Goal: Information Seeking & Learning: Learn about a topic

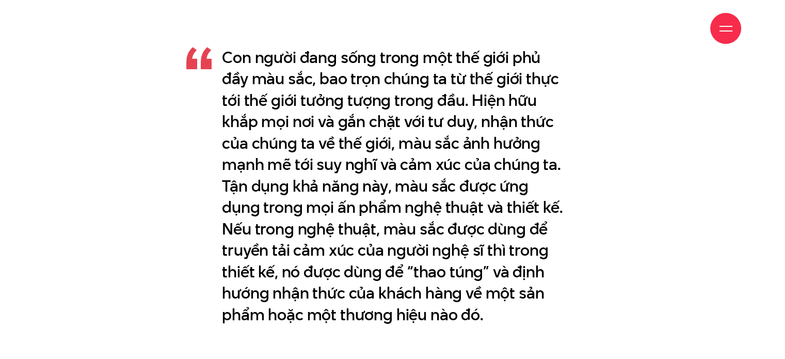
scroll to position [619, 0]
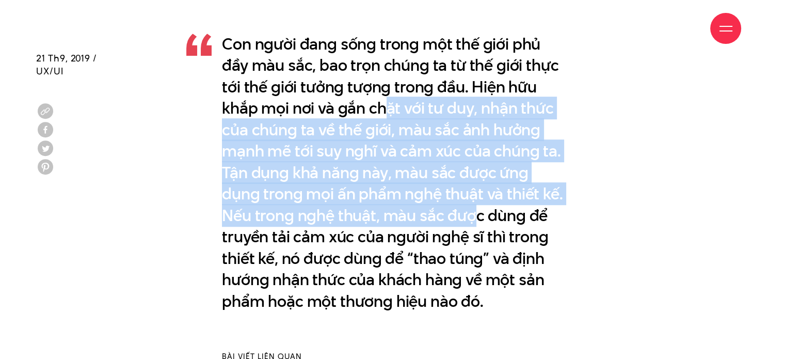
drag, startPoint x: 389, startPoint y: 106, endPoint x: 475, endPoint y: 200, distance: 127.1
click at [475, 200] on p "Con người đang sống trong một thế giới phủ đầy màu sắc, bao trọn chúng ta từ th…" at bounding box center [392, 173] width 341 height 278
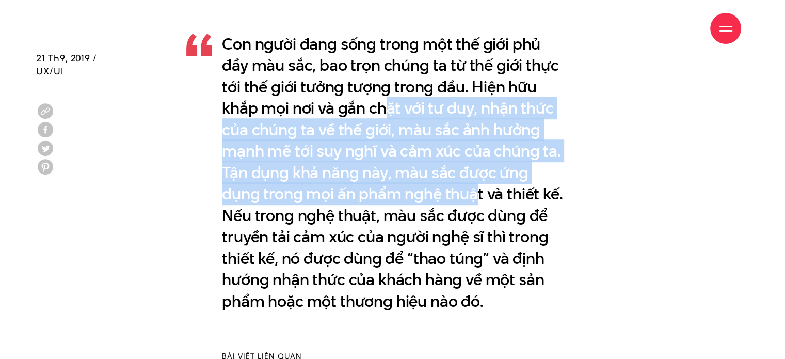
click at [475, 200] on p "Con người đang sống trong một thế giới phủ đầy màu sắc, bao trọn chúng ta từ th…" at bounding box center [392, 173] width 341 height 278
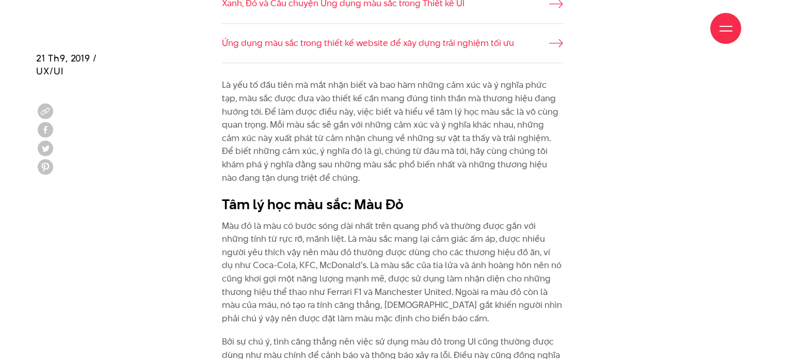
click at [417, 196] on h2 "Tâm lý học màu sắc: Màu Đỏ" at bounding box center [392, 205] width 341 height 20
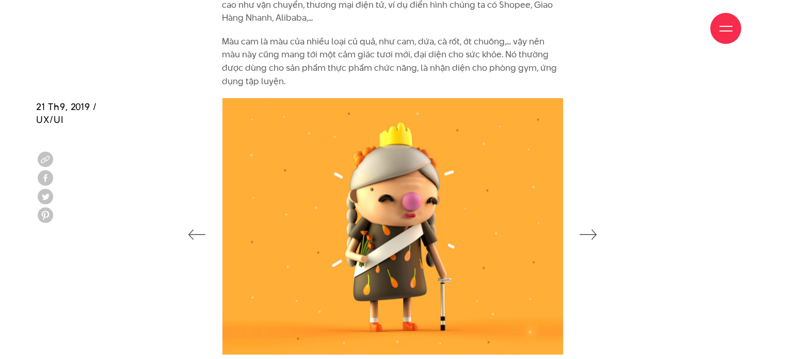
scroll to position [1909, 0]
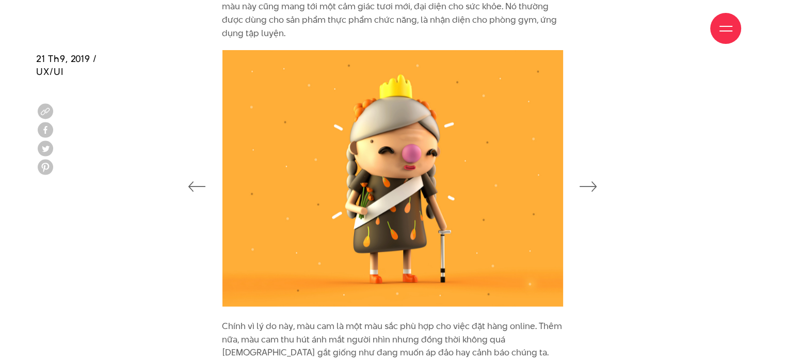
click at [588, 181] on icon "button" at bounding box center [588, 186] width 18 height 10
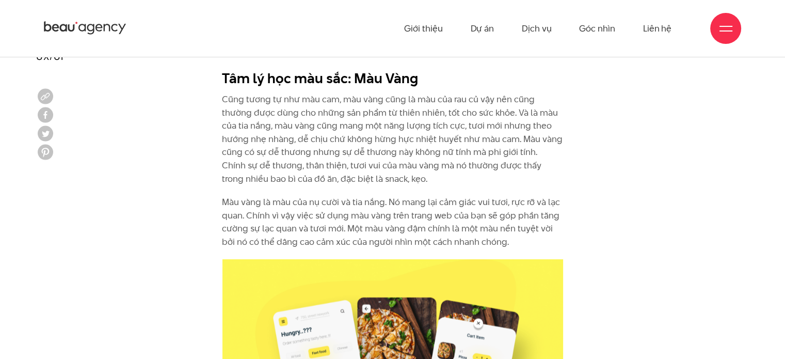
scroll to position [2219, 0]
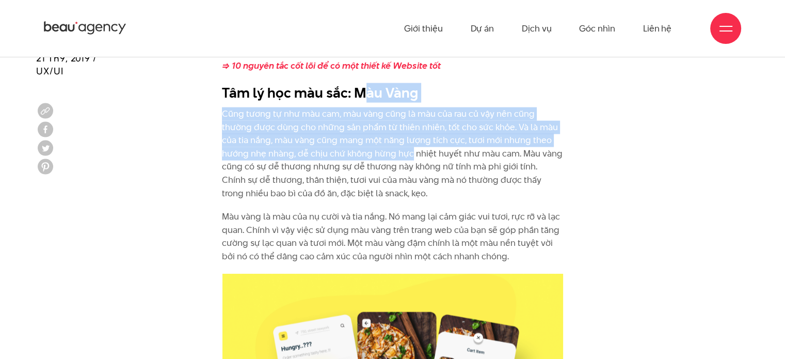
drag, startPoint x: 364, startPoint y: 61, endPoint x: 409, endPoint y: 144, distance: 94.0
click at [409, 144] on div "Chính vì lý do này, màu cam là một màu sắc phù hợp cho việc đặt hàng online. Th…" at bounding box center [392, 135] width 341 height 253
click at [409, 144] on p "Cũng tương tự như màu cam, màu vàng cũng là màu của rau củ vậy nên cũng thường …" at bounding box center [392, 153] width 341 height 92
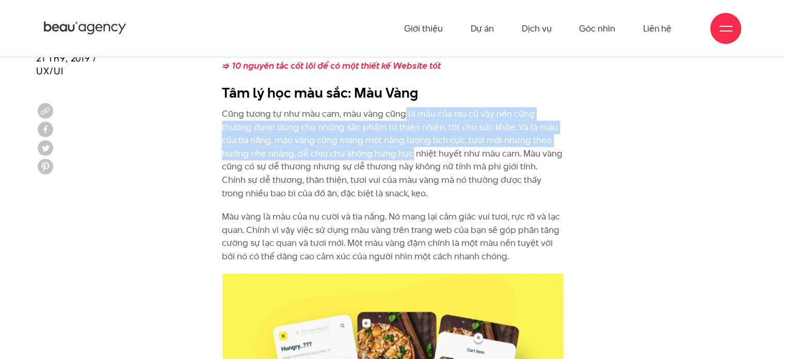
drag, startPoint x: 409, startPoint y: 135, endPoint x: 402, endPoint y: 99, distance: 36.7
click at [402, 107] on p "Cũng tương tự như màu cam, màu vàng cũng là màu của rau củ vậy nên cũng thường …" at bounding box center [392, 153] width 341 height 92
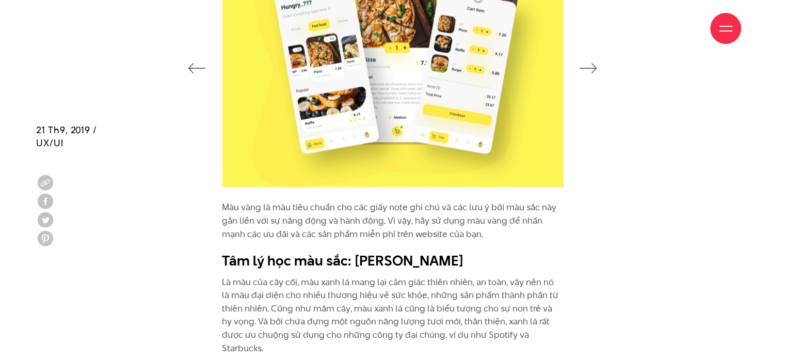
scroll to position [2631, 0]
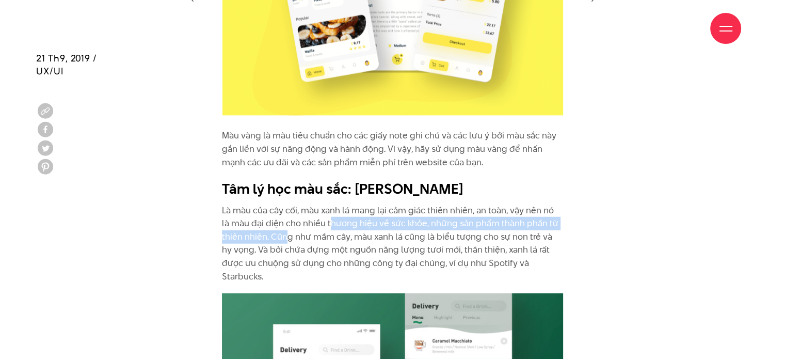
drag, startPoint x: 295, startPoint y: 220, endPoint x: 325, endPoint y: 208, distance: 32.9
click at [325, 208] on p "Là màu của cây cối, màu xanh lá mang lại cảm giác thiên nhiên, an toàn, vậy nên…" at bounding box center [392, 243] width 341 height 79
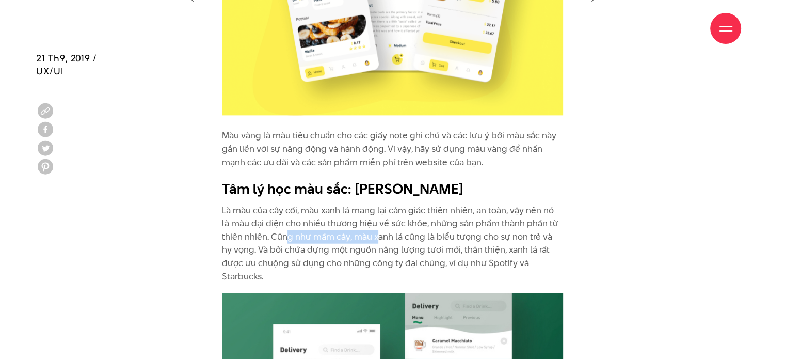
drag, startPoint x: 325, startPoint y: 208, endPoint x: 395, endPoint y: 216, distance: 71.2
click at [394, 217] on p "Là màu của cây cối, màu xanh lá mang lại cảm giác thiên nhiên, an toàn, vậy nên…" at bounding box center [392, 243] width 341 height 79
drag, startPoint x: 395, startPoint y: 216, endPoint x: 401, endPoint y: 214, distance: 6.0
click at [397, 216] on p "Là màu của cây cối, màu xanh lá mang lại cảm giác thiên nhiên, an toàn, vậy nên…" at bounding box center [392, 243] width 341 height 79
click at [401, 214] on p "Là màu của cây cối, màu xanh lá mang lại cảm giác thiên nhiên, an toàn, vậy nên…" at bounding box center [392, 243] width 341 height 79
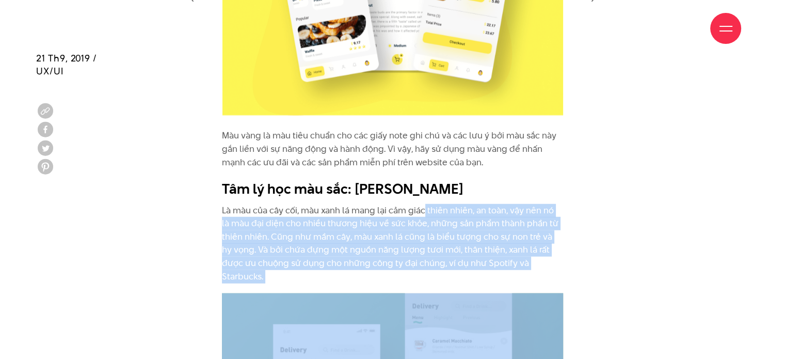
drag, startPoint x: 491, startPoint y: 258, endPoint x: 425, endPoint y: 192, distance: 93.4
click at [425, 204] on p "Là màu của cây cối, màu xanh lá mang lại cảm giác thiên nhiên, an toàn, vậy nên…" at bounding box center [392, 243] width 341 height 79
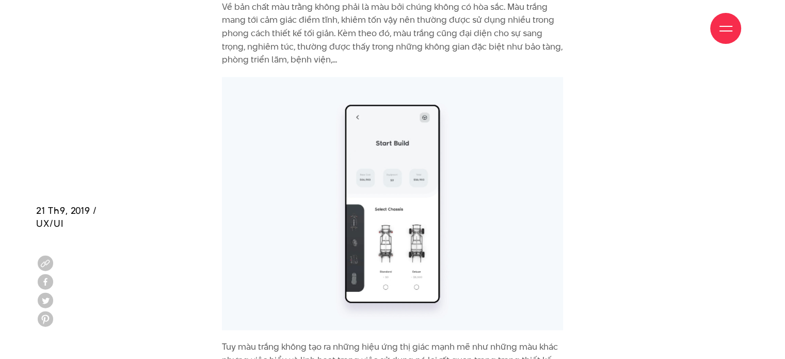
scroll to position [5108, 0]
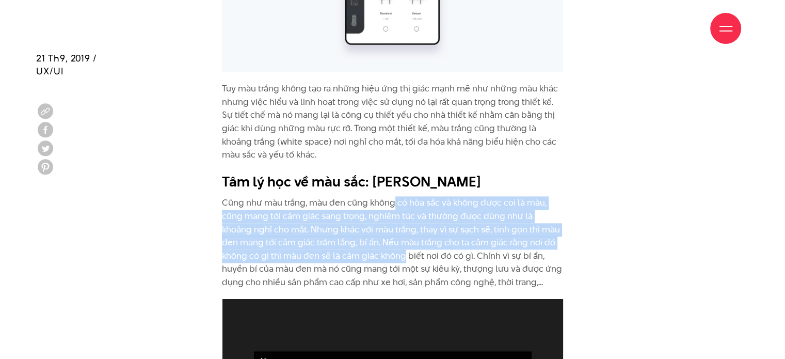
drag, startPoint x: 402, startPoint y: 220, endPoint x: 392, endPoint y: 165, distance: 56.2
click at [392, 196] on p "Cũng như màu trắng, màu đen cũng không có hòa sắc và không được coi là màu, cũn…" at bounding box center [392, 242] width 341 height 92
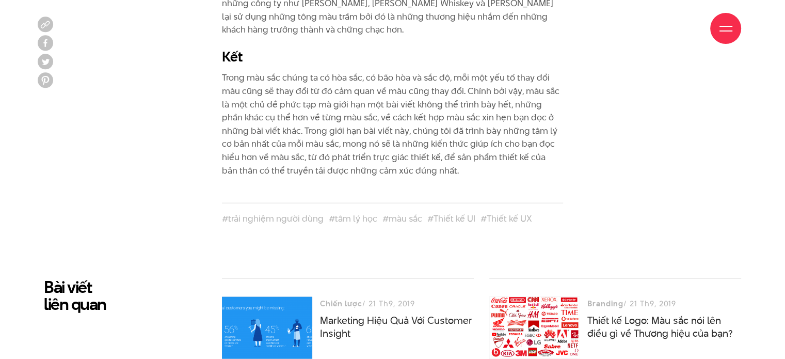
scroll to position [6243, 0]
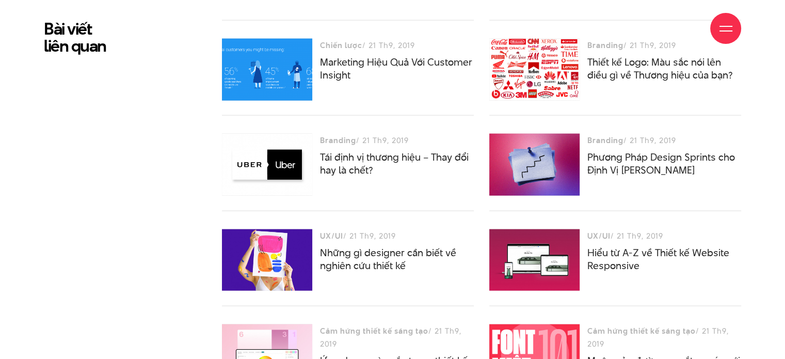
drag, startPoint x: 279, startPoint y: 61, endPoint x: 271, endPoint y: 59, distance: 7.7
